Goal: Information Seeking & Learning: Find specific fact

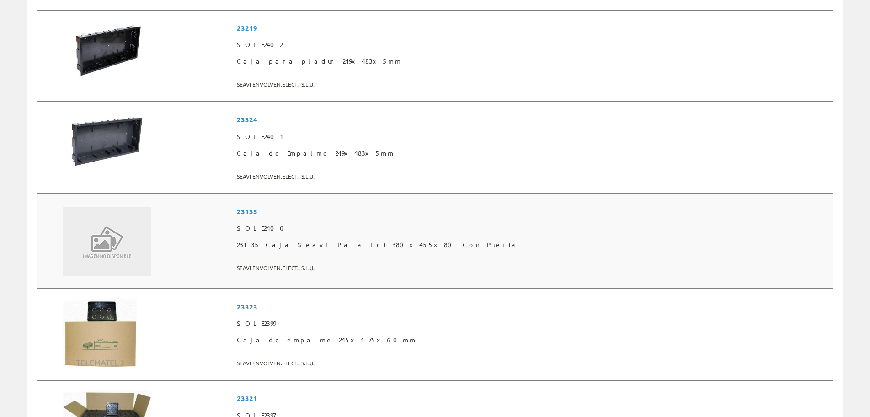
scroll to position [886, 0]
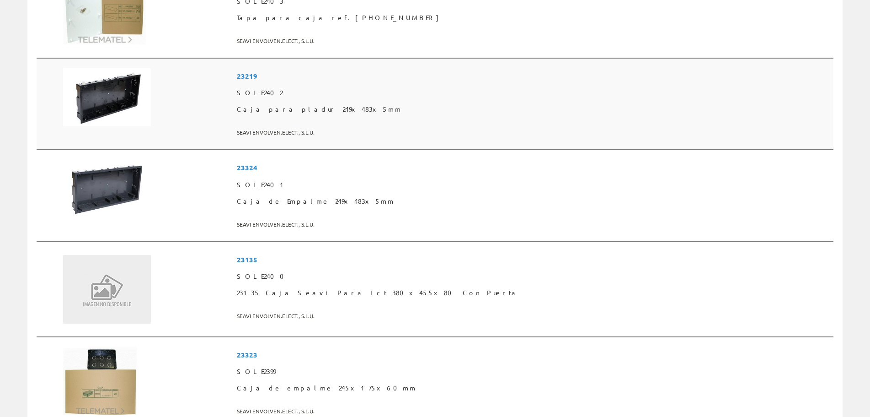
click at [107, 102] on img at bounding box center [107, 97] width 88 height 59
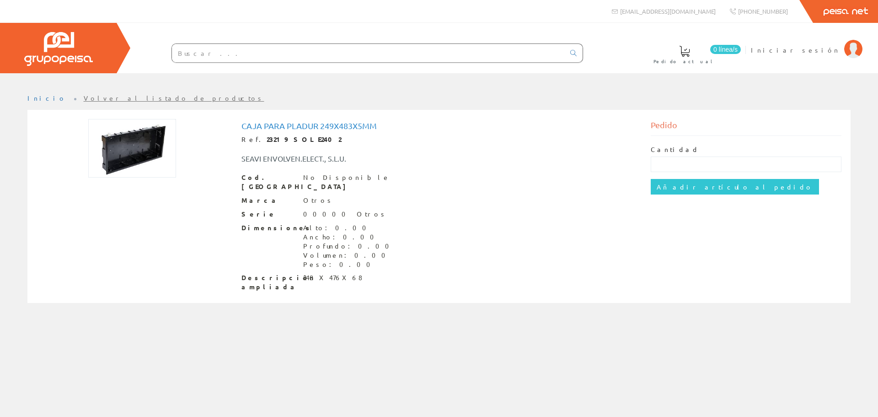
click at [108, 143] on img at bounding box center [132, 148] width 88 height 59
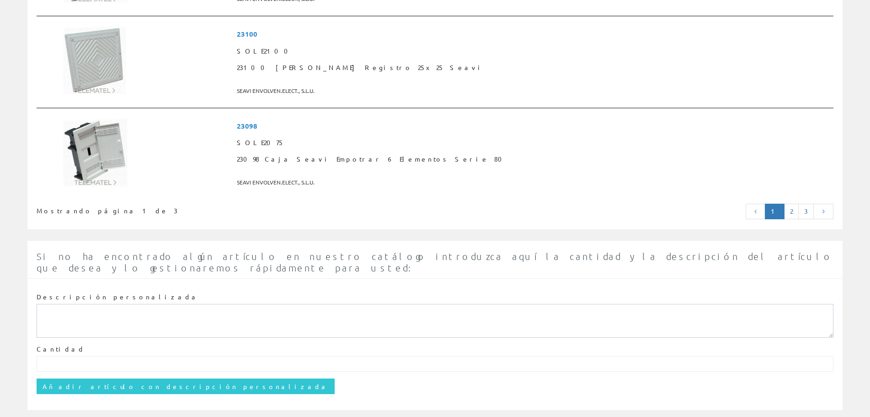
scroll to position [2317, 0]
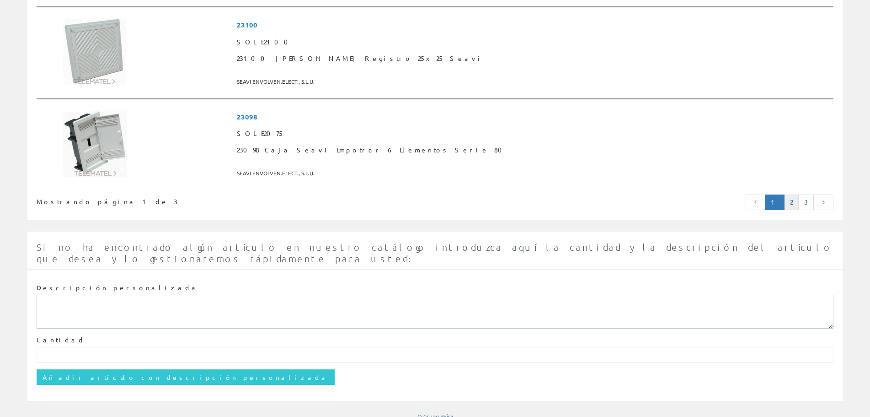
click at [791, 203] on link "2" at bounding box center [791, 202] width 15 height 16
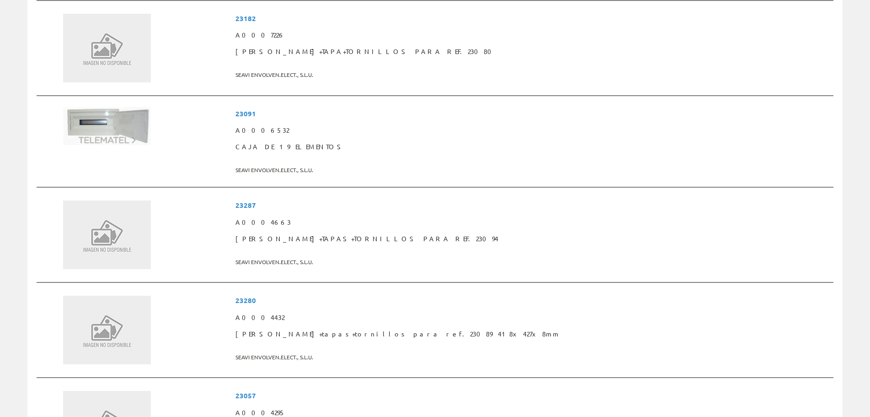
scroll to position [2335, 0]
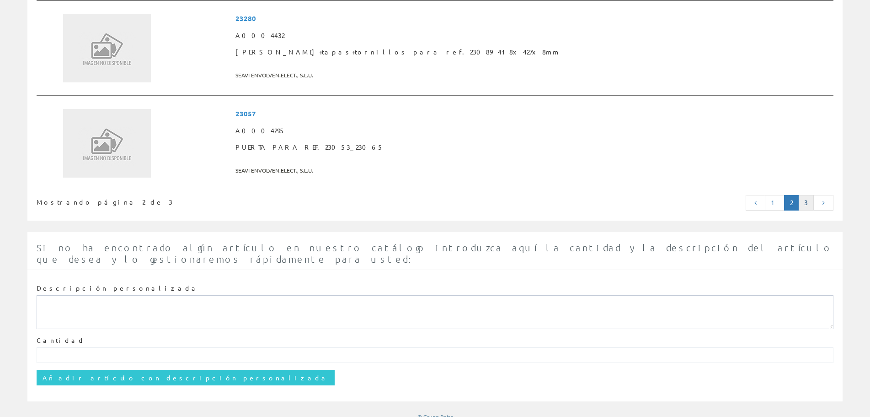
click at [808, 204] on link "3" at bounding box center [807, 203] width 16 height 16
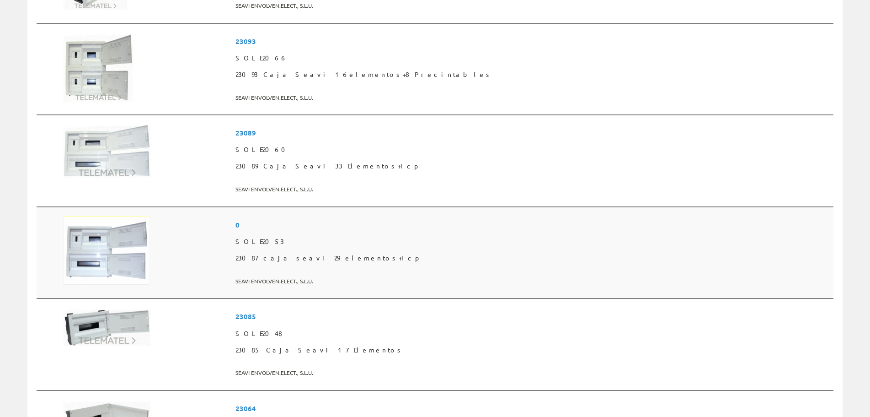
scroll to position [280, 0]
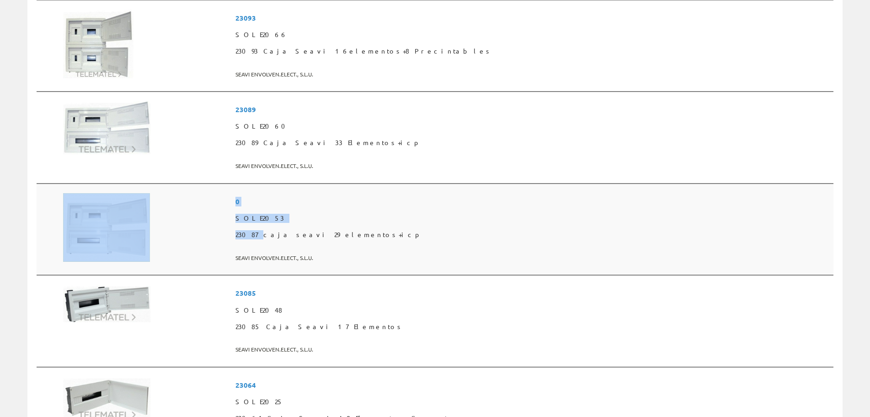
drag, startPoint x: 346, startPoint y: 235, endPoint x: 370, endPoint y: 236, distance: 23.8
click at [370, 236] on tr "0 SOLE2053 23087 caja seavi 29 elementos+icp SEAVI ENVOLVEN.ELECT., S.L.U." at bounding box center [435, 229] width 797 height 92
click at [369, 236] on span "23087 caja seavi 29 elementos+icp" at bounding box center [533, 234] width 595 height 16
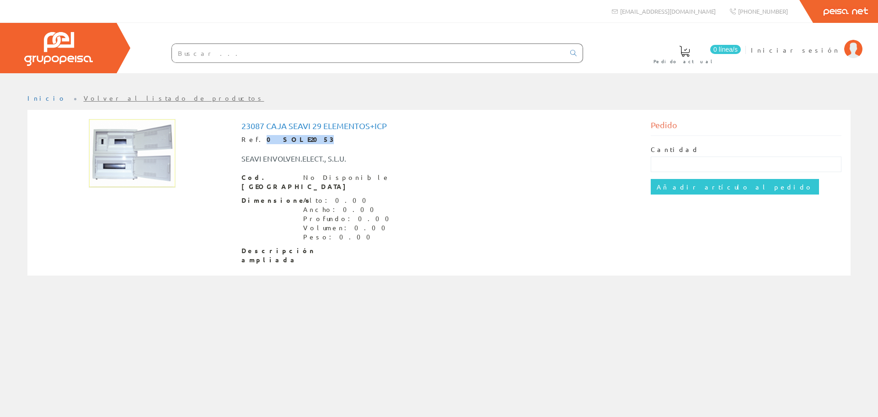
drag, startPoint x: 254, startPoint y: 140, endPoint x: 289, endPoint y: 140, distance: 34.8
click at [289, 140] on strong "0 SOLE2053" at bounding box center [300, 139] width 67 height 8
click at [292, 166] on div "23087 caja seavi 29 elementos+icp Ref. 0 SOLE2053 SEAVI ENVOLVEN.ELECT., S.L.U.…" at bounding box center [440, 192] width 396 height 143
drag, startPoint x: 243, startPoint y: 126, endPoint x: 309, endPoint y: 128, distance: 65.9
click at [310, 128] on h1 "23087 caja seavi 29 elementos+icp" at bounding box center [440, 125] width 396 height 9
